Goal: Information Seeking & Learning: Find specific fact

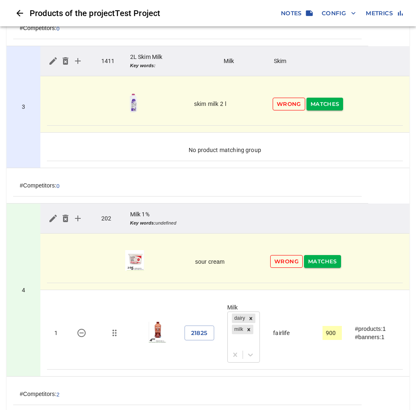
scroll to position [611, 0]
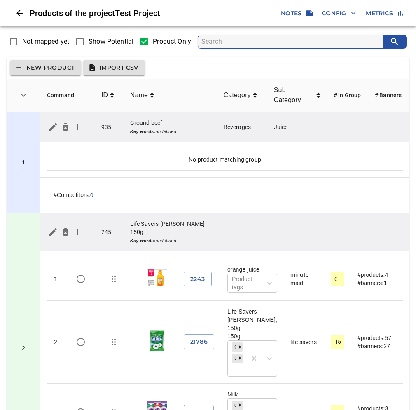
click at [109, 42] on span "Show Potential" at bounding box center [110, 42] width 45 height 10
click at [88, 42] on input "Show Potential" at bounding box center [79, 41] width 17 height 17
checkbox input "true"
click at [84, 42] on input "Show Potential" at bounding box center [79, 41] width 17 height 17
checkbox input "true"
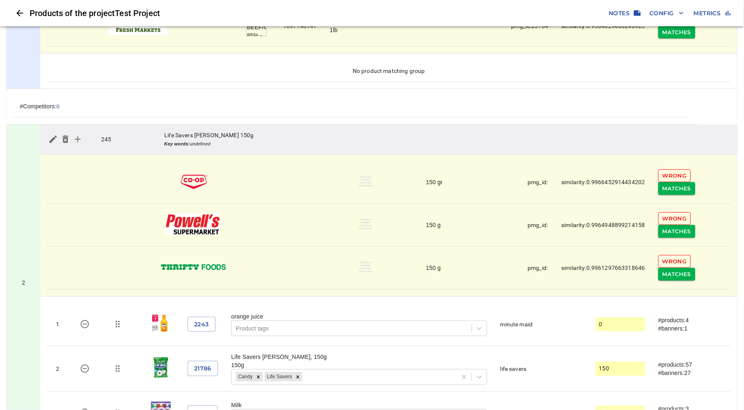
scroll to position [274, 0]
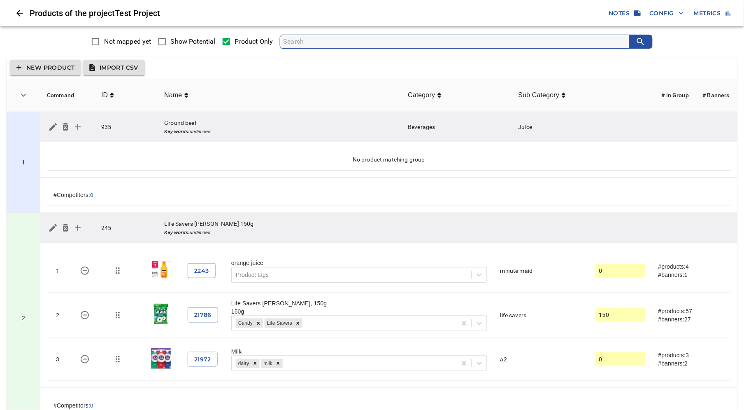
click at [165, 40] on input "Show Potential" at bounding box center [162, 41] width 17 height 17
checkbox input "true"
click at [163, 42] on input "Show Potential" at bounding box center [162, 41] width 17 height 17
checkbox input "true"
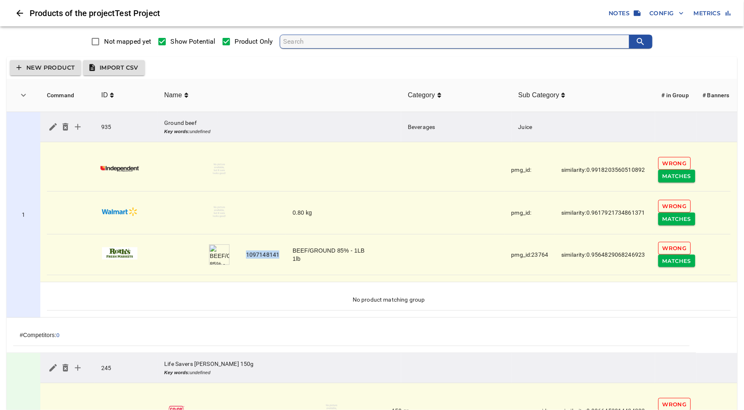
drag, startPoint x: 278, startPoint y: 254, endPoint x: 246, endPoint y: 253, distance: 32.5
click at [246, 253] on td "1097148141" at bounding box center [263, 254] width 47 height 41
click at [262, 213] on td "simple table" at bounding box center [263, 212] width 47 height 43
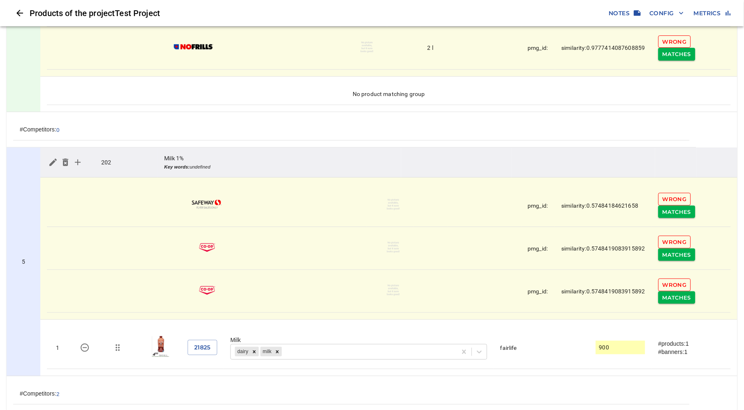
scroll to position [1075, 0]
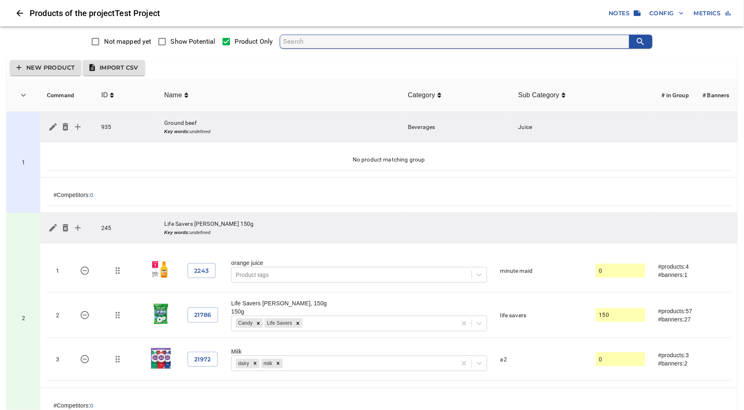
click at [172, 40] on span "Show Potential" at bounding box center [193, 42] width 45 height 10
click at [171, 40] on input "Show Potential" at bounding box center [162, 41] width 17 height 17
checkbox input "true"
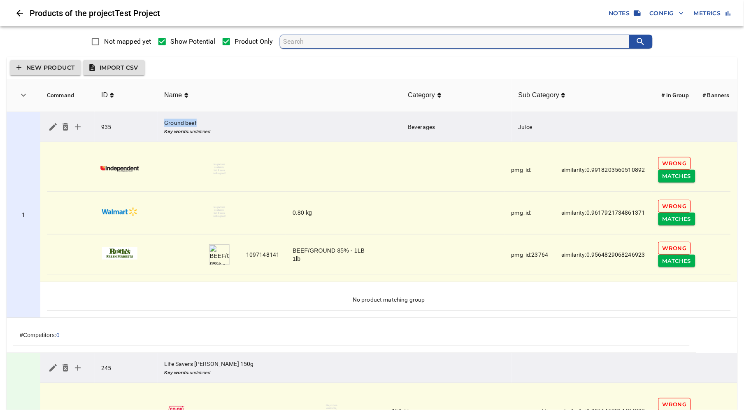
drag, startPoint x: 199, startPoint y: 121, endPoint x: 165, endPoint y: 120, distance: 33.4
click at [165, 120] on td "Ground beef Key words: undefined" at bounding box center [280, 127] width 244 height 30
copy td "Ground beef"
click at [106, 125] on td "935" at bounding box center [126, 127] width 63 height 30
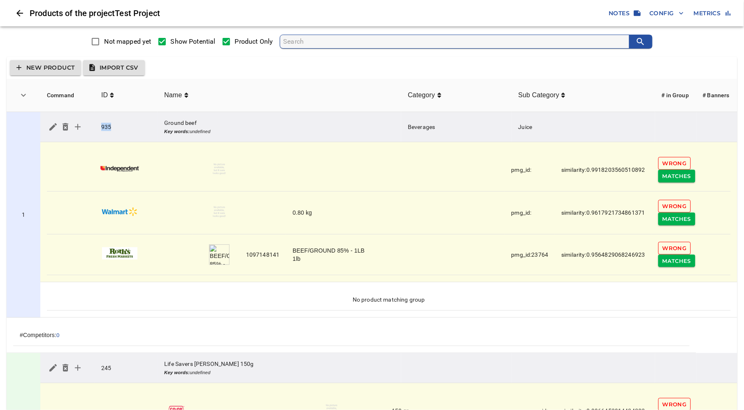
copy td "935"
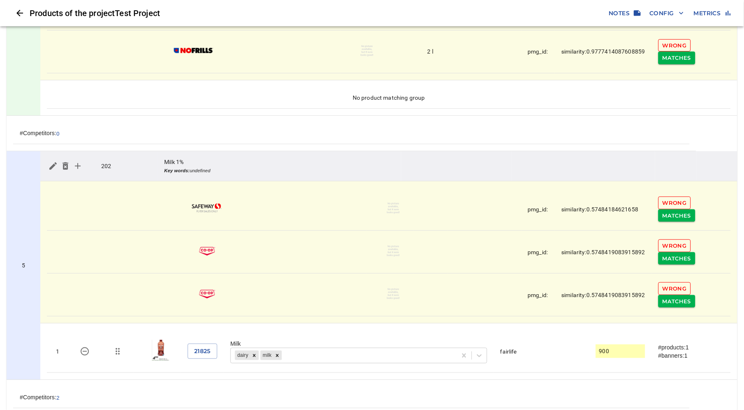
scroll to position [1075, 0]
